Goal: Task Accomplishment & Management: Complete application form

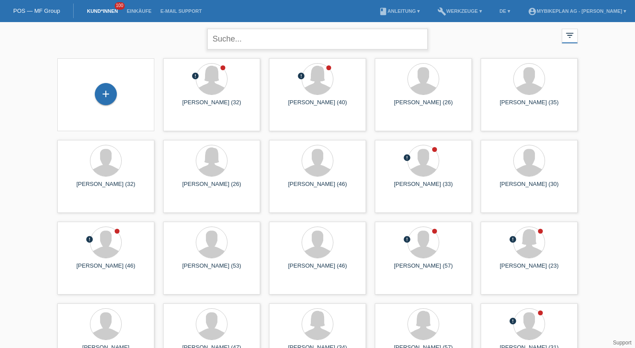
click at [240, 37] on input "text" at bounding box center [317, 39] width 221 height 21
type input "ronald"
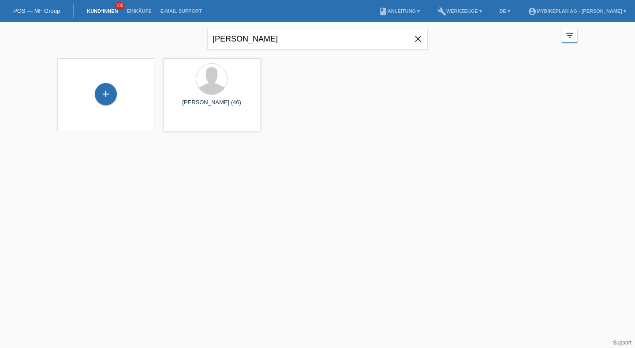
click at [423, 43] on icon "close" at bounding box center [418, 39] width 11 height 11
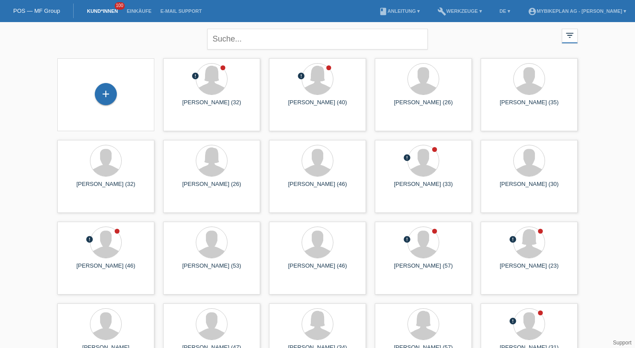
click at [92, 94] on div "+" at bounding box center [105, 94] width 83 height 23
click at [106, 94] on div "+" at bounding box center [106, 94] width 22 height 22
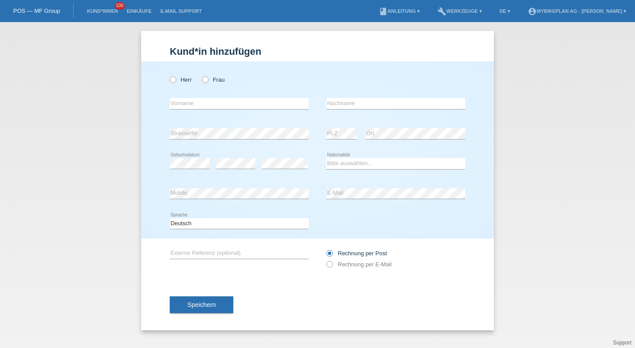
click at [179, 86] on div "Herr Frau" at bounding box center [239, 80] width 139 height 18
click at [179, 83] on label "Herr" at bounding box center [181, 79] width 22 height 7
click at [176, 82] on input "Herr" at bounding box center [173, 79] width 6 height 6
radio input "true"
click at [178, 101] on input "text" at bounding box center [239, 103] width 139 height 11
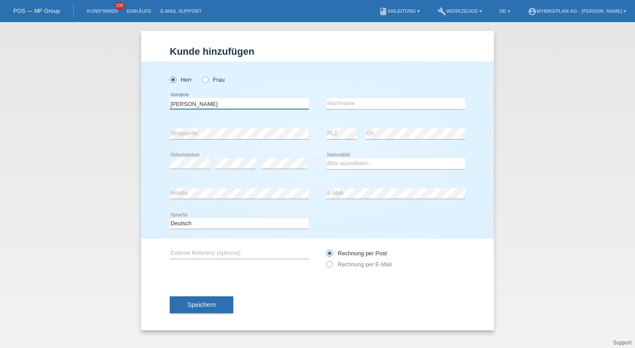
type input "Francesco"
type input "Zito"
click at [275, 157] on div "error" at bounding box center [285, 164] width 46 height 30
click at [353, 165] on select "Bitte auswählen... Schweiz Deutschland Liechtenstein Österreich ------------ Af…" at bounding box center [395, 163] width 139 height 11
select select "IT"
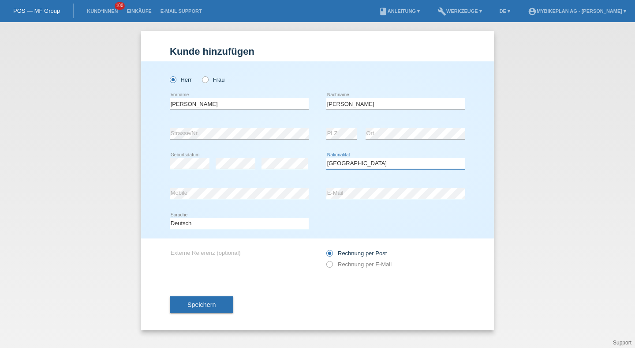
click at [326, 158] on select "Bitte auswählen... Schweiz Deutschland Liechtenstein Österreich ------------ Af…" at bounding box center [395, 163] width 139 height 11
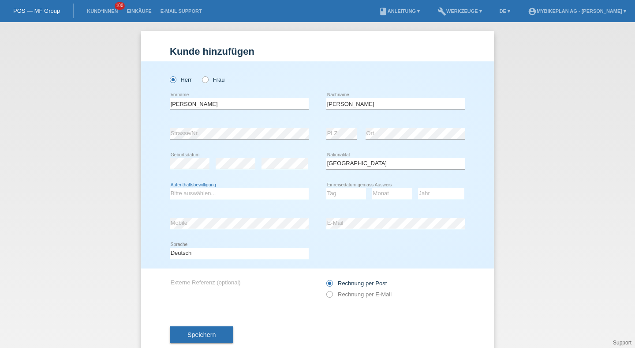
click at [227, 194] on select "Bitte auswählen... C B B - Flüchtlingsstatus Andere" at bounding box center [239, 193] width 139 height 11
select select "B"
click at [170, 188] on select "Bitte auswählen... C B B - Flüchtlingsstatus Andere" at bounding box center [239, 193] width 139 height 11
click at [338, 195] on select "Tag 01 02 03 04 05 06 07 08 09 10 11" at bounding box center [346, 193] width 40 height 11
select select "30"
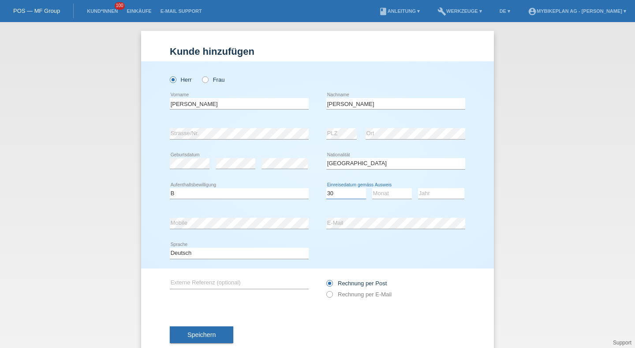
click at [326, 188] on select "Tag 01 02 03 04 05 06 07 08 09 10 11" at bounding box center [346, 193] width 40 height 11
click at [378, 193] on select "Monat 01 02 03 04 05 06 07 08 09 10 11" at bounding box center [392, 193] width 40 height 11
select select "03"
click at [372, 188] on select "Monat 01 02 03 04 05 06 07 08 09 10 11" at bounding box center [392, 193] width 40 height 11
click at [436, 197] on select "Jahr 2025 2024 2023 2022 2021 2020 2019 2018 2017 2016 2015 2014 2013 2012 2011…" at bounding box center [441, 193] width 46 height 11
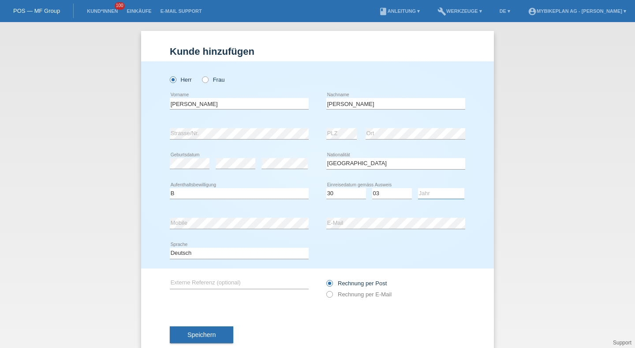
select select "2021"
click at [418, 188] on select "Jahr 2025 2024 2023 2022 2021 2020 2019 2018 2017 2016 2015 2014 2013 2012 2011…" at bounding box center [441, 193] width 46 height 11
click at [261, 259] on icon at bounding box center [239, 259] width 139 height 0
click at [261, 255] on select "Deutsch Français Italiano English" at bounding box center [239, 252] width 139 height 11
select select "it"
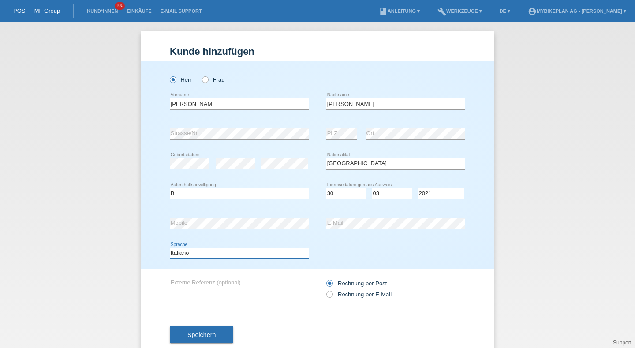
click at [170, 248] on select "Deutsch Français Italiano English" at bounding box center [239, 252] width 139 height 11
click at [357, 299] on div "Rechnung per Post Rechnung per E-Mail" at bounding box center [395, 288] width 139 height 22
click at [357, 297] on label "Rechnung per E-Mail" at bounding box center [358, 294] width 65 height 7
click at [332, 297] on input "Rechnung per E-Mail" at bounding box center [329, 296] width 6 height 11
radio input "true"
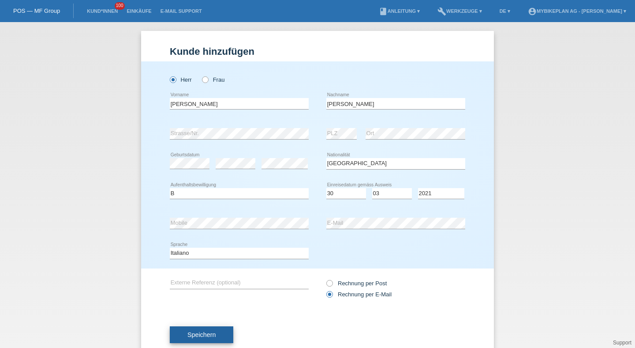
click at [210, 337] on span "Speichern" at bounding box center [201, 334] width 28 height 7
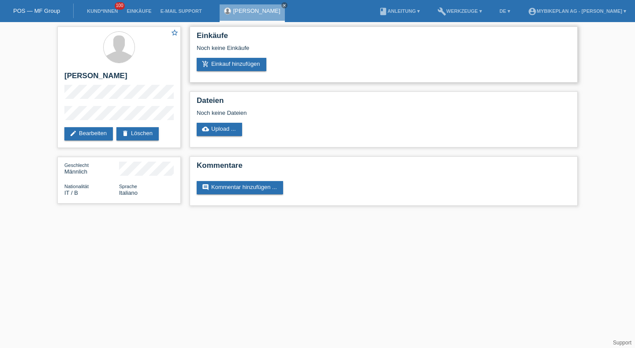
click at [233, 58] on div "Noch keine Einkäufe" at bounding box center [384, 51] width 374 height 13
click at [234, 61] on link "add_shopping_cart Einkauf hinzufügen" at bounding box center [232, 64] width 70 height 13
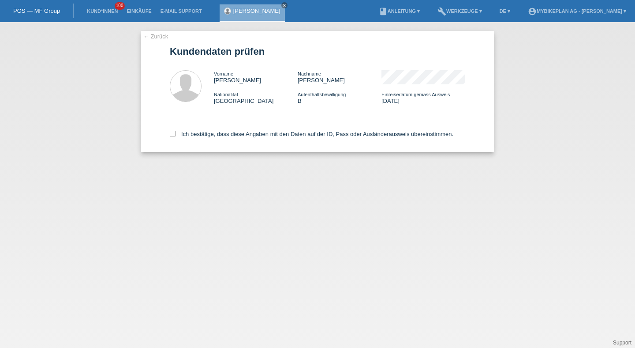
click at [315, 141] on div "Ich bestätige, dass diese Angaben mit den Daten auf der ID, Pass oder Ausländer…" at bounding box center [318, 132] width 296 height 39
click at [318, 135] on label "Ich bestätige, dass diese Angaben mit den Daten auf der ID, Pass oder Ausländer…" at bounding box center [312, 134] width 284 height 7
click at [176, 135] on input "Ich bestätige, dass diese Angaben mit den Daten auf der ID, Pass oder Ausländer…" at bounding box center [173, 134] width 6 height 6
checkbox input "true"
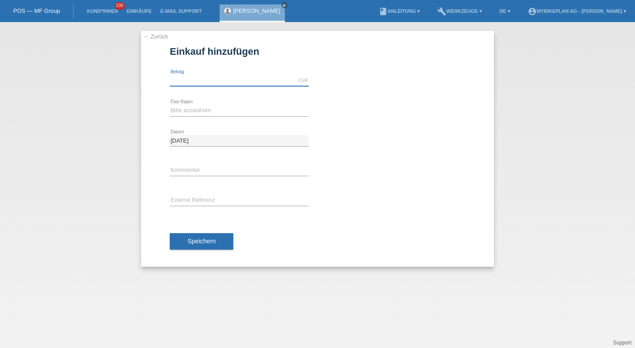
click at [298, 79] on input "text" at bounding box center [239, 80] width 139 height 11
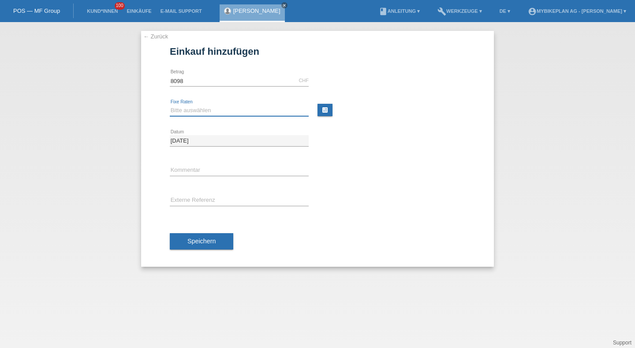
type input "8098.00"
click at [243, 106] on select "Bitte auswählen 6 Raten 12 Raten 18 Raten 24 Raten 36 Raten 48 Raten" at bounding box center [239, 110] width 139 height 11
select select "488"
click at [170, 105] on select "Bitte auswählen 6 Raten 12 Raten 18 Raten 24 Raten 36 Raten 48 Raten" at bounding box center [239, 110] width 139 height 11
click at [210, 203] on input "text" at bounding box center [239, 200] width 139 height 11
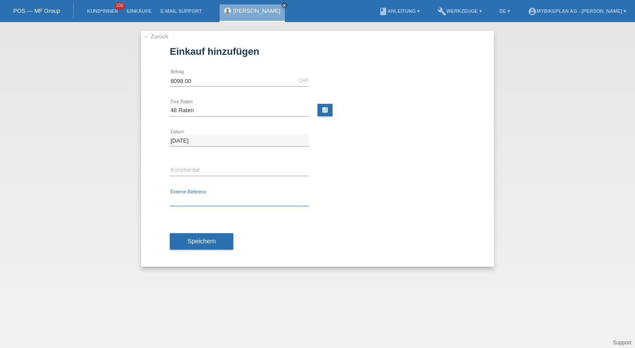
paste input "43164660562"
type input "43164660562"
click at [201, 245] on button "Speichern" at bounding box center [202, 241] width 64 height 17
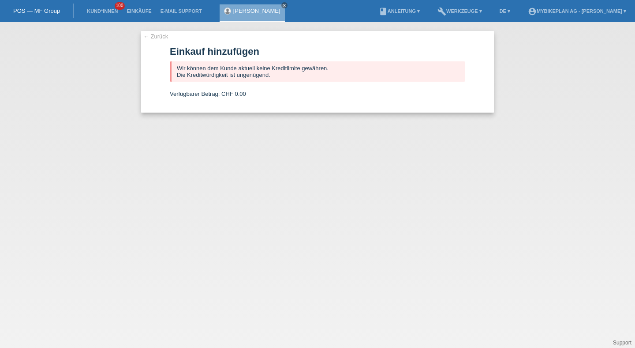
click at [101, 8] on li "Kund*innen 100" at bounding box center [102, 11] width 40 height 22
click at [104, 13] on link "Kund*innen" at bounding box center [102, 10] width 40 height 5
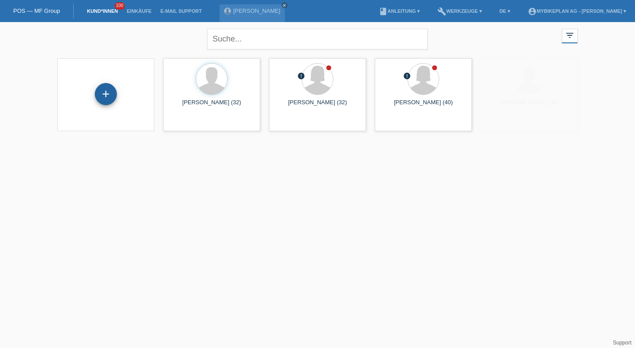
click at [108, 94] on div "+" at bounding box center [106, 94] width 22 height 22
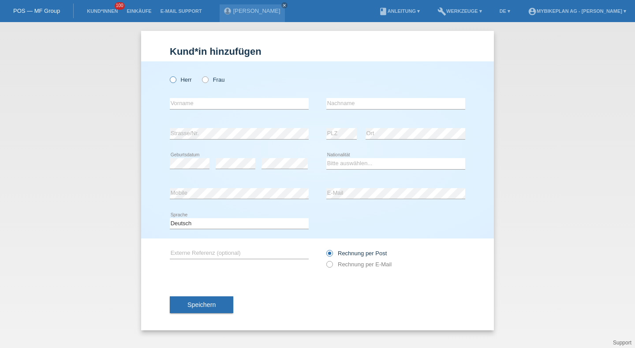
click at [180, 82] on label "Herr" at bounding box center [181, 79] width 22 height 7
click at [176, 82] on input "Herr" at bounding box center [173, 79] width 6 height 6
radio input "true"
click at [181, 99] on input "text" at bounding box center [239, 103] width 139 height 11
type input "[PERSON_NAME]"
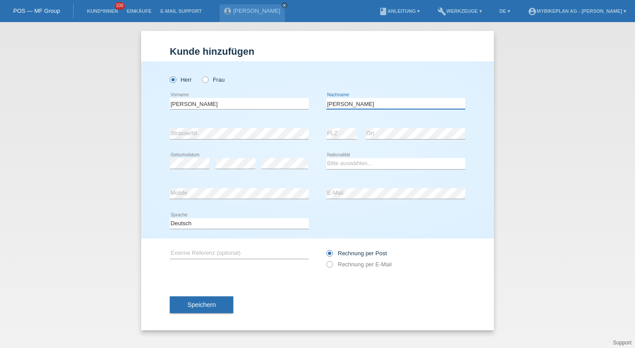
type input "[PERSON_NAME]"
click at [275, 172] on div "error" at bounding box center [285, 164] width 46 height 30
click at [341, 167] on select "Bitte auswählen... Schweiz Deutschland Liechtenstein Österreich ------------ Af…" at bounding box center [395, 163] width 139 height 11
select select "IT"
click at [326, 158] on select "Bitte auswählen... Schweiz Deutschland Liechtenstein Österreich ------------ Af…" at bounding box center [395, 163] width 139 height 11
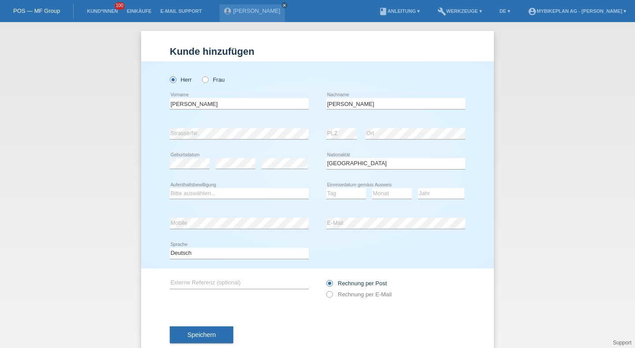
click at [223, 184] on div "Bitte auswählen... C B B - Flüchtlingsstatus Andere error Aufenthaltsbewilligung" at bounding box center [239, 194] width 139 height 30
click at [223, 191] on select "Bitte auswählen... C B B - Flüchtlingsstatus Andere" at bounding box center [239, 193] width 139 height 11
select select "C"
click at [170, 188] on select "Bitte auswählen... C B B - Flüchtlingsstatus Andere" at bounding box center [239, 193] width 139 height 11
click at [336, 190] on select "Tag 01 02 03 04 05 06 07 08 09 10 11" at bounding box center [346, 193] width 40 height 11
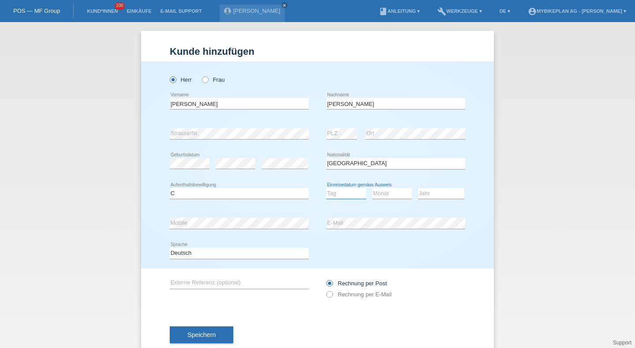
select select "19"
click at [326, 188] on select "Tag 01 02 03 04 05 06 07 08 09 10 11" at bounding box center [346, 193] width 40 height 11
click at [388, 192] on select "Monat 01 02 03 04 05 06 07 08 09 10 11" at bounding box center [392, 193] width 40 height 11
select select "04"
click at [372, 188] on select "Monat 01 02 03 04 05 06 07 08 09 10 11" at bounding box center [392, 193] width 40 height 11
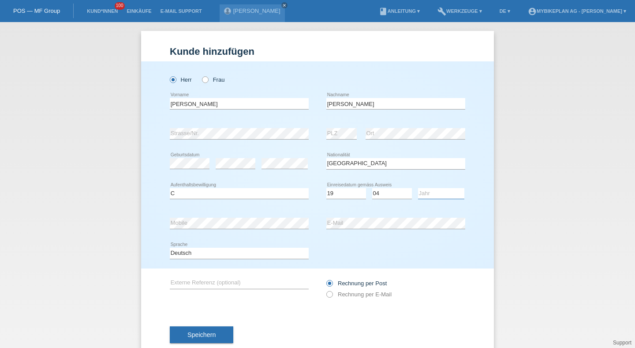
click at [430, 195] on select "Jahr 2025 2024 2023 2022 2021 2020 2019 2018 2017 2016 2015 2014 2013 2012 2011…" at bounding box center [441, 193] width 46 height 11
select select "2002"
click at [418, 188] on select "Jahr 2025 2024 2023 2022 2021 2020 2019 2018 2017 2016 2015 2014 2013 2012 2011…" at bounding box center [441, 193] width 46 height 11
click at [261, 253] on select "Deutsch Français Italiano English" at bounding box center [239, 252] width 139 height 11
select select "it"
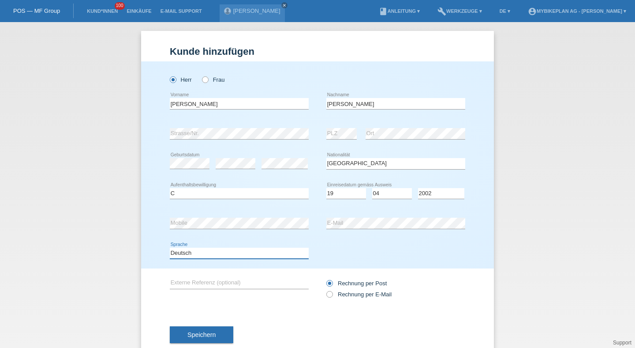
click at [170, 248] on select "Deutsch Français Italiano English" at bounding box center [239, 252] width 139 height 11
click at [333, 296] on label "Rechnung per E-Mail" at bounding box center [358, 294] width 65 height 7
click at [332, 296] on input "Rechnung per E-Mail" at bounding box center [329, 296] width 6 height 11
radio input "true"
click at [214, 341] on button "Speichern" at bounding box center [202, 334] width 64 height 17
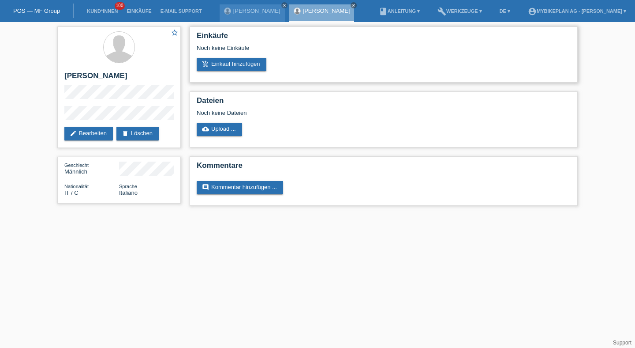
click at [244, 72] on div "Einkäufe Noch keine Einkäufe add_shopping_cart Einkauf hinzufügen" at bounding box center [384, 54] width 388 height 56
click at [244, 71] on link "add_shopping_cart Einkauf hinzufügen" at bounding box center [232, 64] width 70 height 13
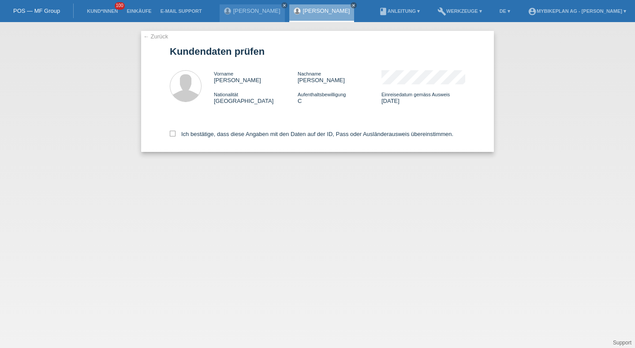
click at [279, 139] on div "Ich bestätige, dass diese Angaben mit den Daten auf der ID, Pass oder Ausländer…" at bounding box center [318, 132] width 296 height 39
click at [290, 132] on label "Ich bestätige, dass diese Angaben mit den Daten auf der ID, Pass oder Ausländer…" at bounding box center [312, 134] width 284 height 7
click at [176, 132] on input "Ich bestätige, dass diese Angaben mit den Daten auf der ID, Pass oder Ausländer…" at bounding box center [173, 134] width 6 height 6
checkbox input "true"
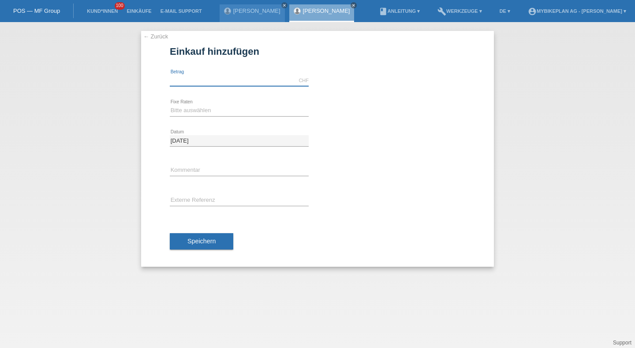
click at [226, 79] on input "text" at bounding box center [239, 80] width 139 height 11
type input "6999.00"
click at [184, 99] on div "Bitte auswählen 6 Raten 12 Raten 18 Raten 24 Raten 36 Raten 48 Raten error Fixe…" at bounding box center [239, 111] width 139 height 30
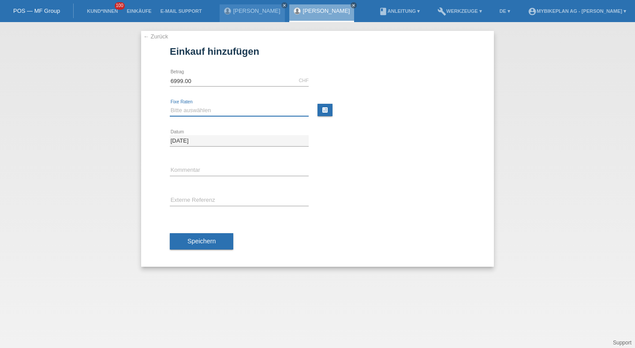
click at [184, 109] on select "Bitte auswählen 6 Raten 12 Raten 18 Raten 24 Raten 36 Raten 48 Raten" at bounding box center [239, 110] width 139 height 11
click at [170, 105] on select "Bitte auswählen 6 Raten 12 Raten 18 Raten 24 Raten 36 Raten 48 Raten" at bounding box center [239, 110] width 139 height 11
click at [195, 116] on icon at bounding box center [239, 116] width 139 height 0
click at [195, 112] on select "Bitte auswählen 6 Raten 12 Raten 18 Raten 24 Raten 36 Raten 48 Raten" at bounding box center [239, 110] width 139 height 11
select select "487"
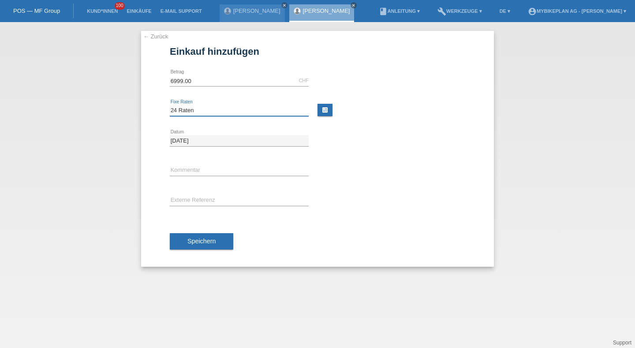
click at [170, 105] on select "Bitte auswählen 6 Raten 12 Raten 18 Raten 24 Raten 36 Raten 48 Raten" at bounding box center [239, 110] width 139 height 11
click at [191, 206] on icon at bounding box center [239, 206] width 139 height 0
click at [203, 195] on input "text" at bounding box center [239, 200] width 139 height 11
paste input "43164800519"
type input "43164800519"
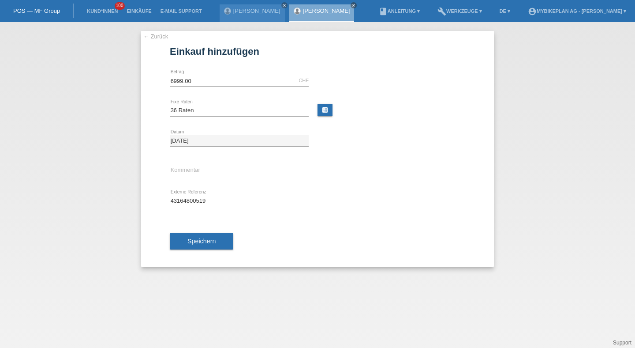
click at [196, 229] on div "Speichern" at bounding box center [318, 241] width 296 height 51
click at [199, 243] on span "Speichern" at bounding box center [201, 240] width 28 height 7
